Goal: Find specific page/section: Find specific page/section

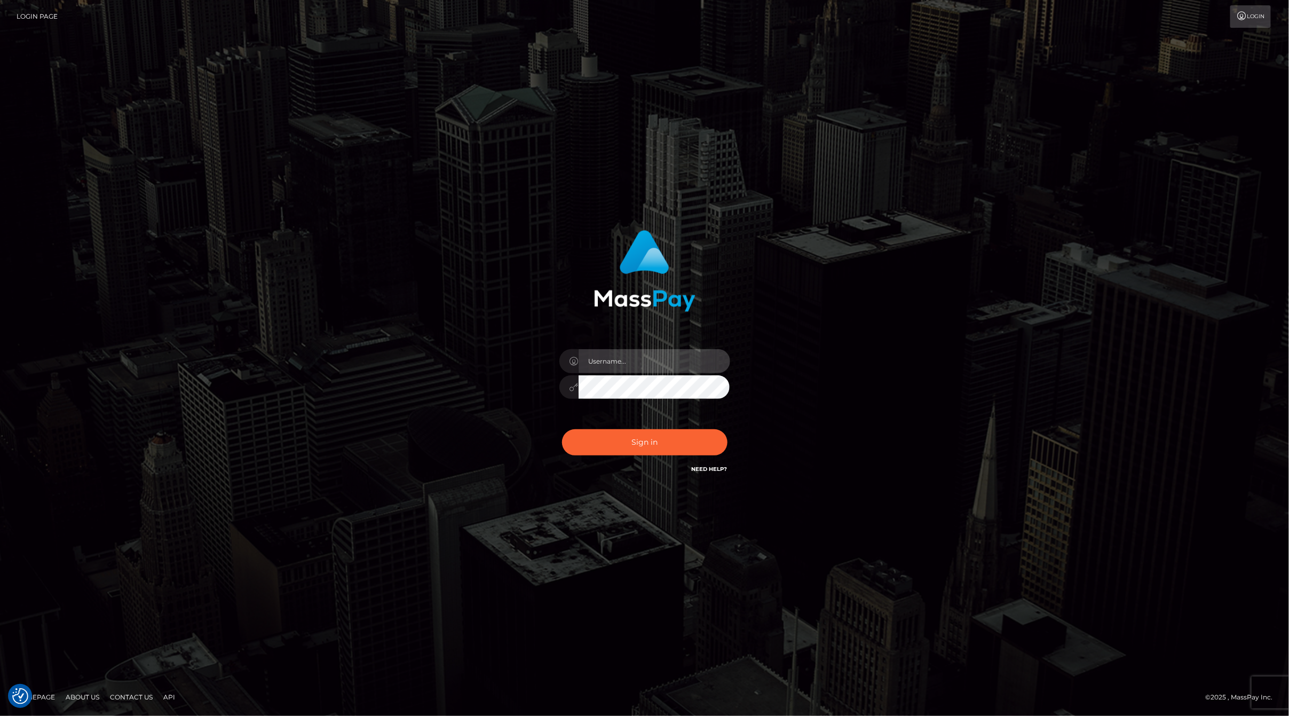
drag, startPoint x: 648, startPoint y: 357, endPoint x: 649, endPoint y: 364, distance: 7.5
click at [649, 364] on input "text" at bounding box center [655, 361] width 152 height 24
type input "ashbil"
click at [659, 445] on button "Sign in" at bounding box center [644, 442] width 165 height 26
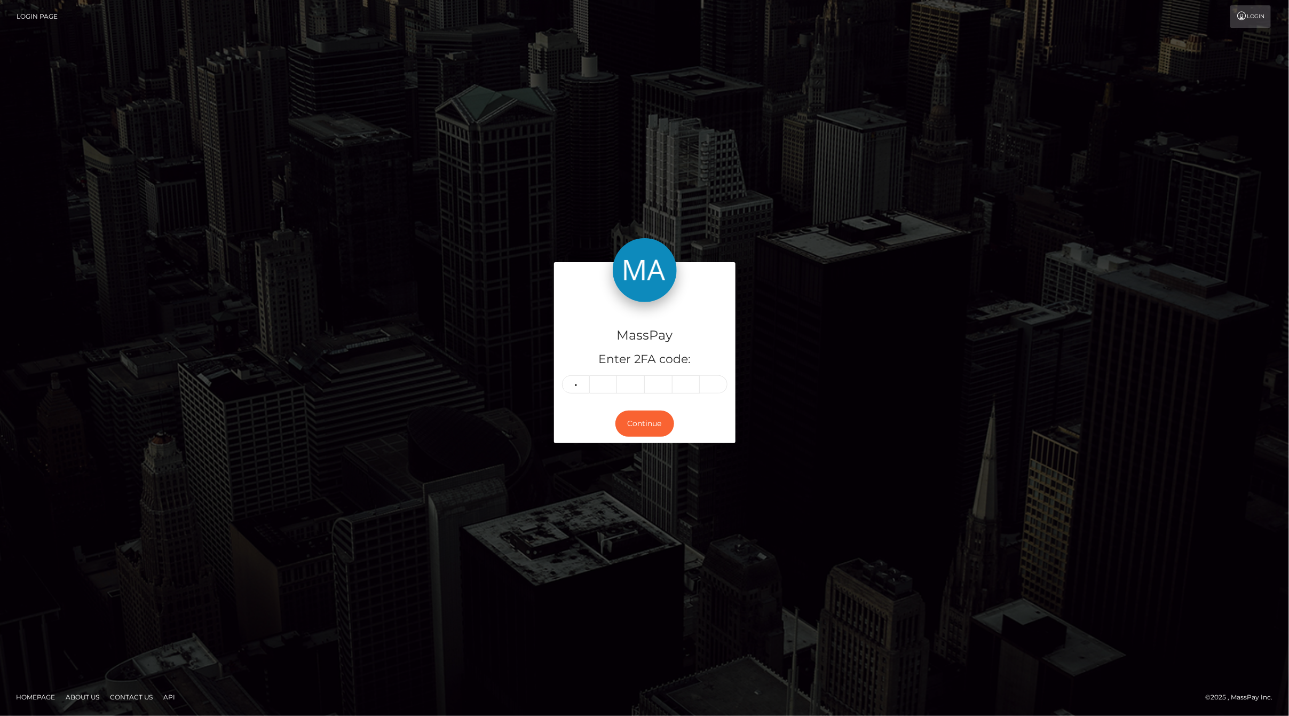
type input "6"
type input "4"
type input "0"
type input "3"
type input "1"
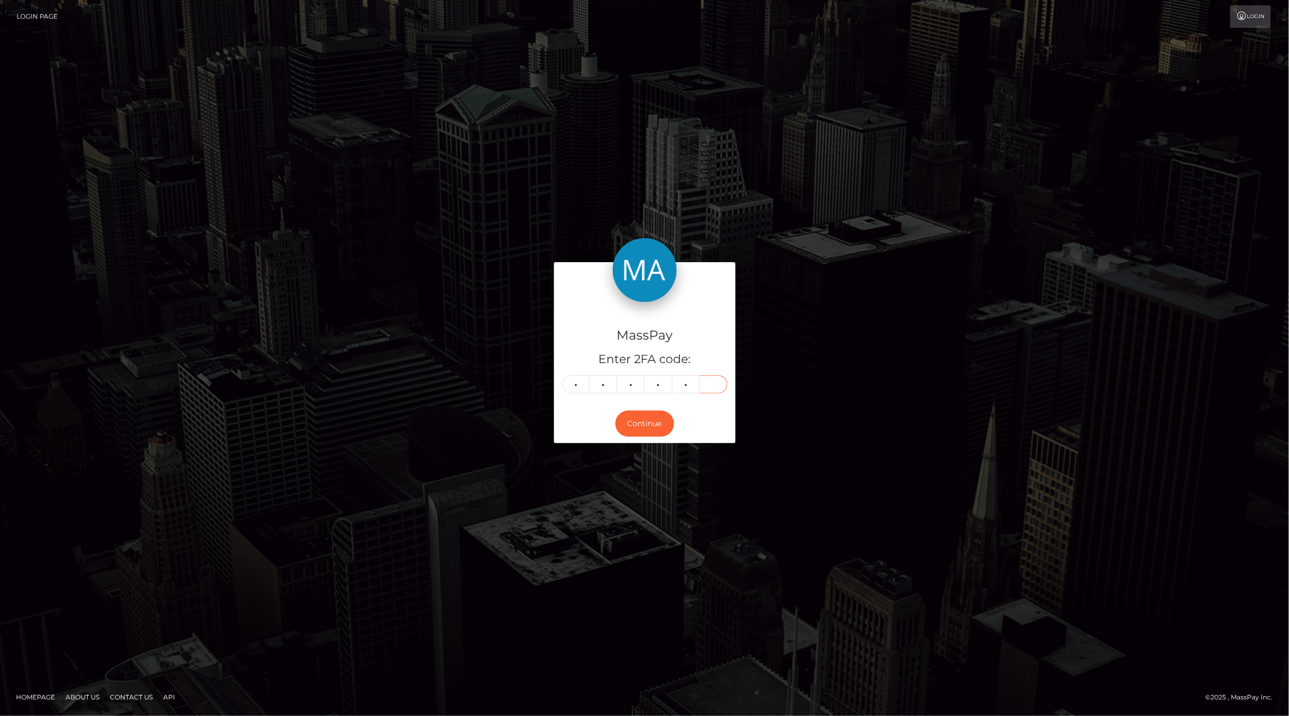
type input "6"
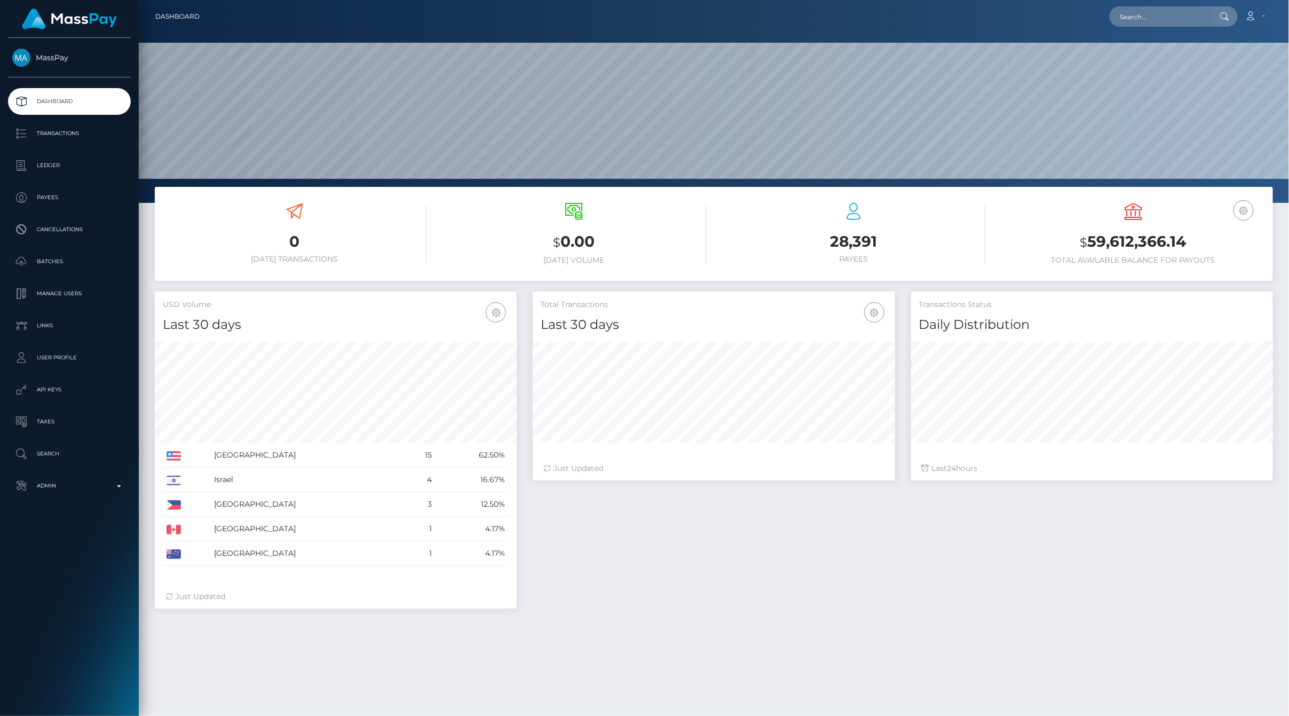
scroll to position [189, 361]
click at [46, 168] on p "Ledger" at bounding box center [69, 165] width 114 height 16
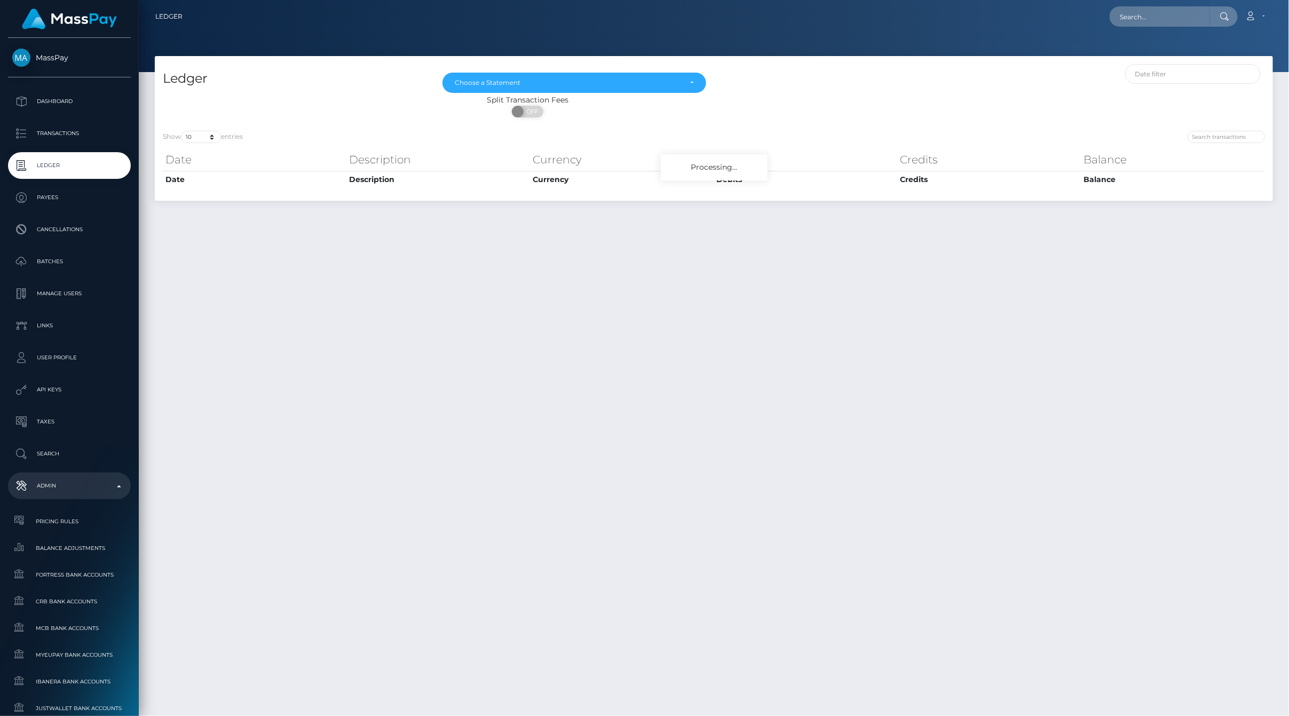
scroll to position [435, 0]
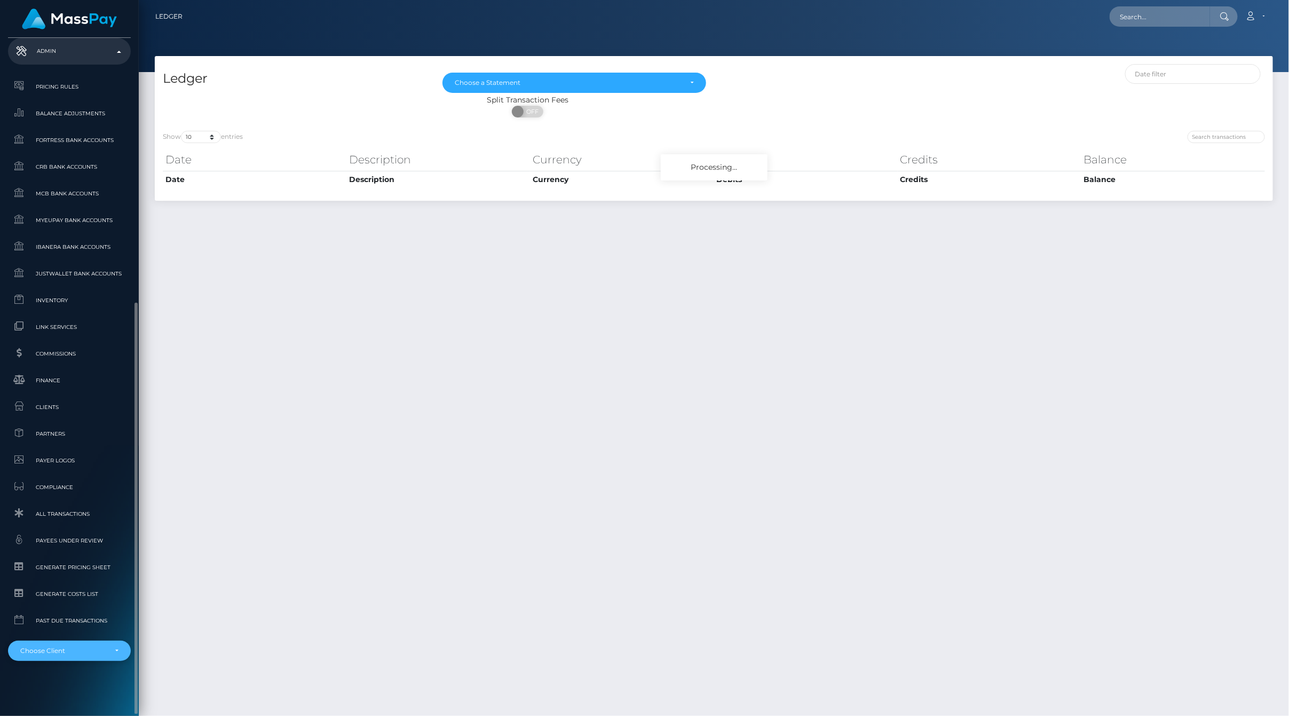
click at [119, 643] on div "Choose Client" at bounding box center [69, 651] width 123 height 20
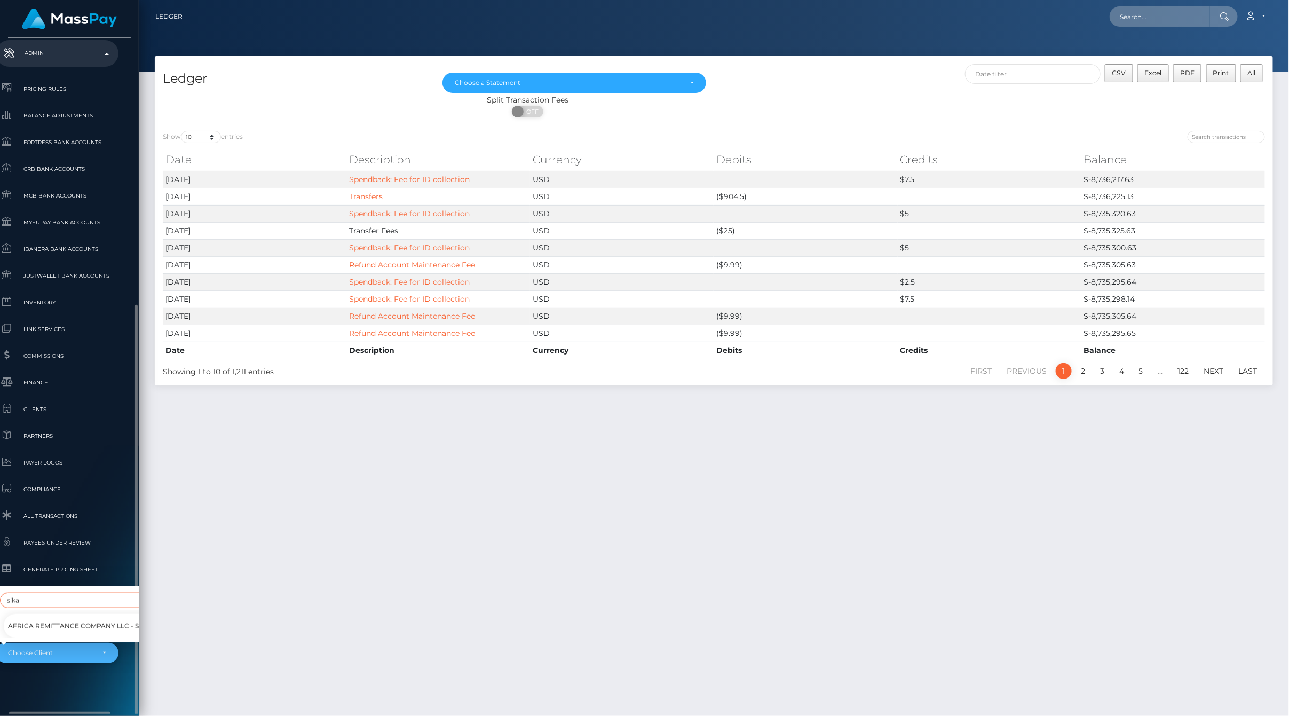
scroll to position [435, 12]
type input "sika"
click at [82, 617] on span "Africa Remittance Company LLC - SikaCash" at bounding box center [88, 624] width 161 height 14
select select "353"
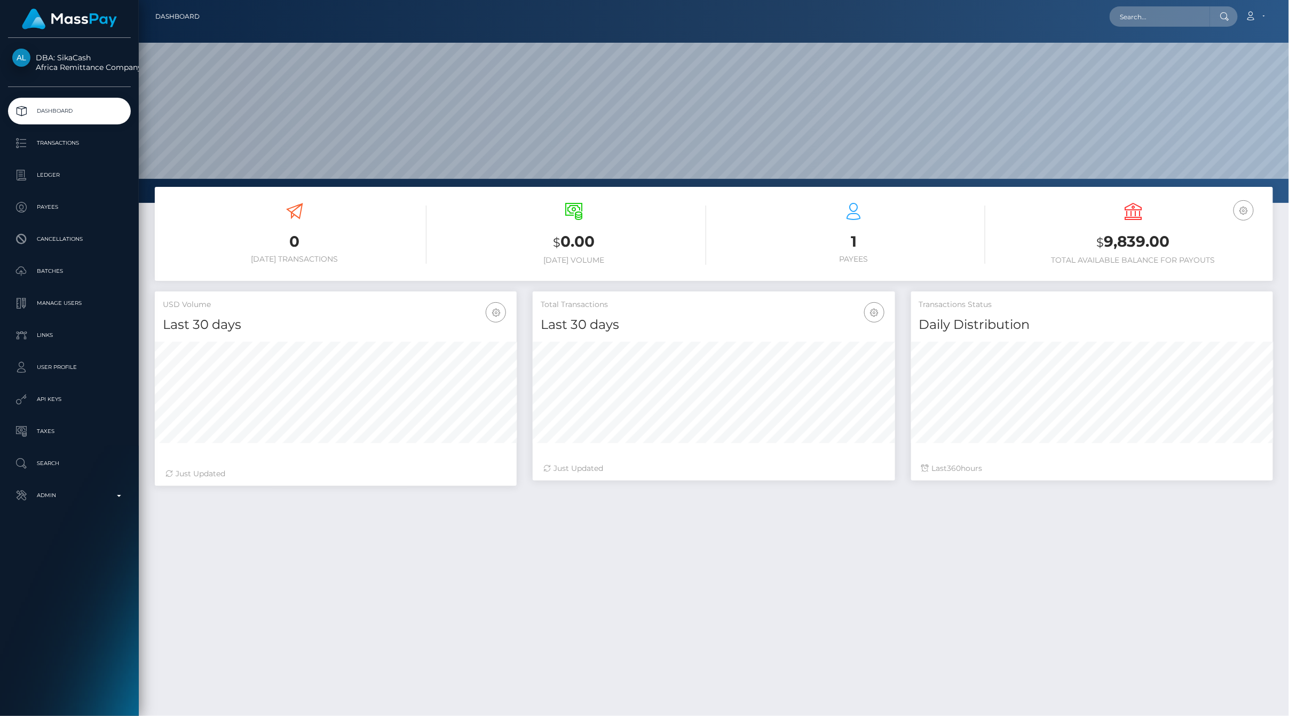
scroll to position [189, 361]
